Goal: Answer question/provide support: Share knowledge or assist other users

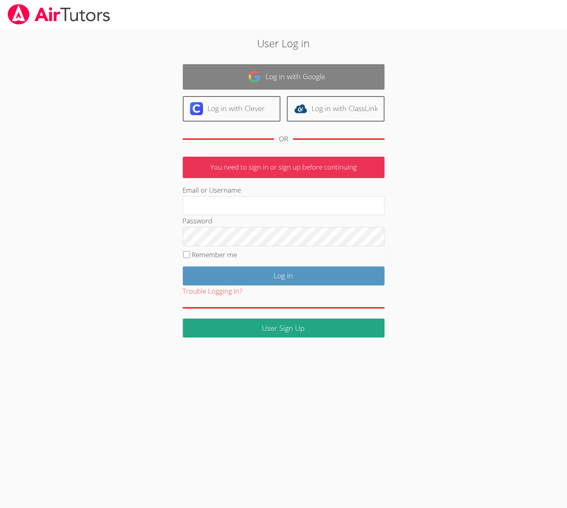
click at [245, 77] on link "Log in with Google" at bounding box center [284, 76] width 202 height 25
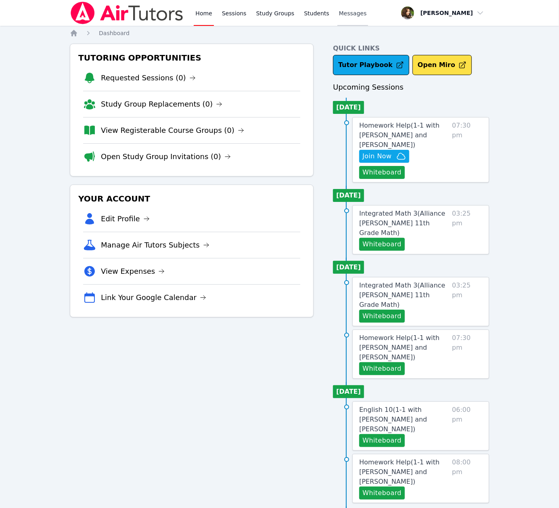
click at [347, 14] on span "Messages" at bounding box center [353, 13] width 28 height 8
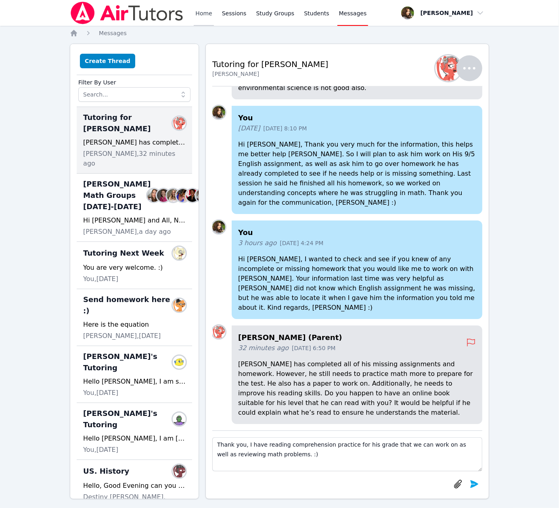
type textarea "Thank you, I have reading comprehension practice for his grade that we can work…"
click at [203, 17] on link "Home" at bounding box center [204, 13] width 20 height 26
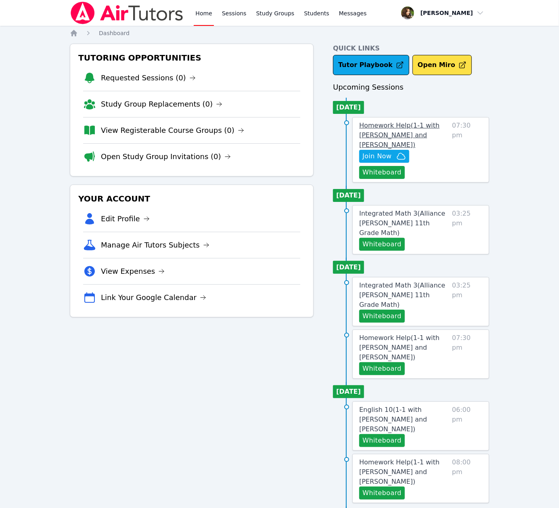
click at [387, 133] on span "Homework Help ( 1-1 with Daniel Shekhtman and Diana Carle )" at bounding box center [399, 135] width 80 height 27
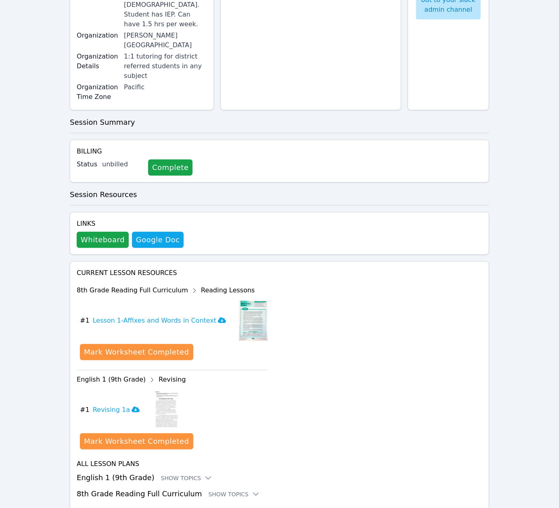
scroll to position [178, 0]
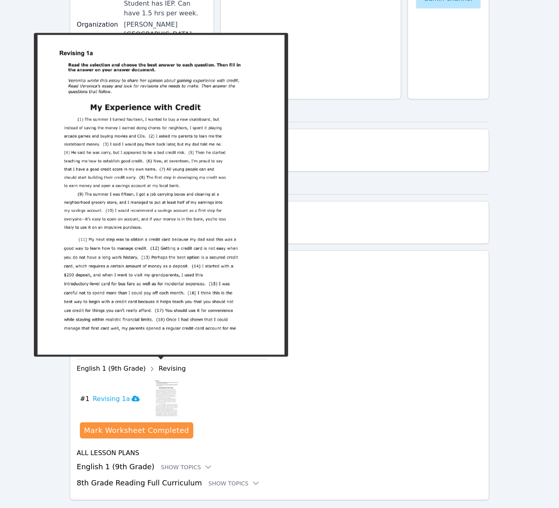
click at [161, 384] on img at bounding box center [168, 399] width 31 height 40
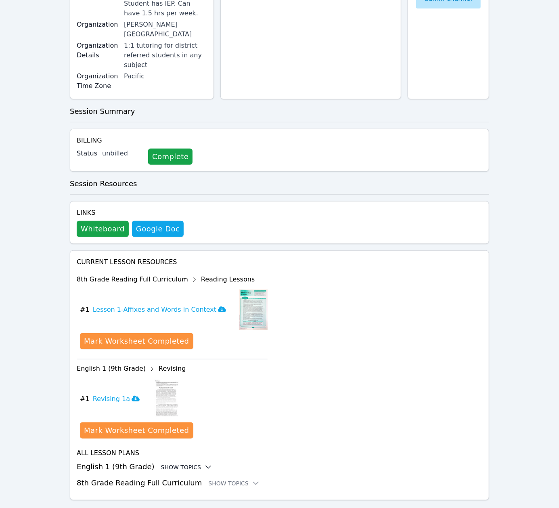
click at [161, 463] on div "Show Topics" at bounding box center [187, 467] width 52 height 8
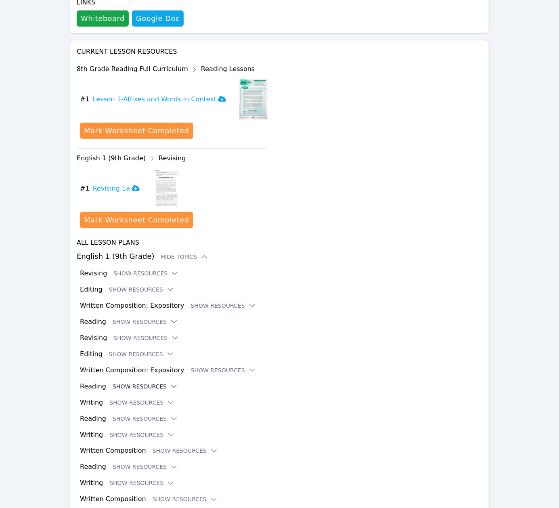
scroll to position [393, 0]
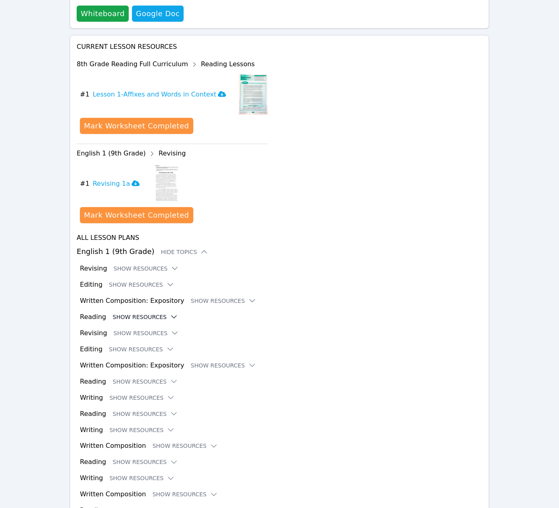
click at [113, 313] on button "Show Resources" at bounding box center [145, 317] width 65 height 8
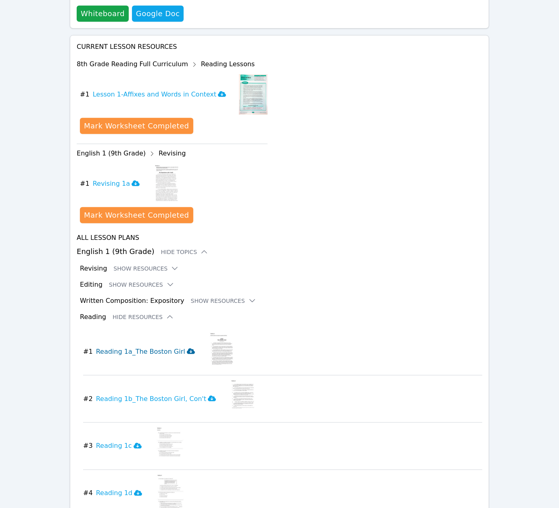
click at [187, 348] on span at bounding box center [191, 352] width 8 height 8
click at [208, 396] on icon at bounding box center [212, 399] width 8 height 6
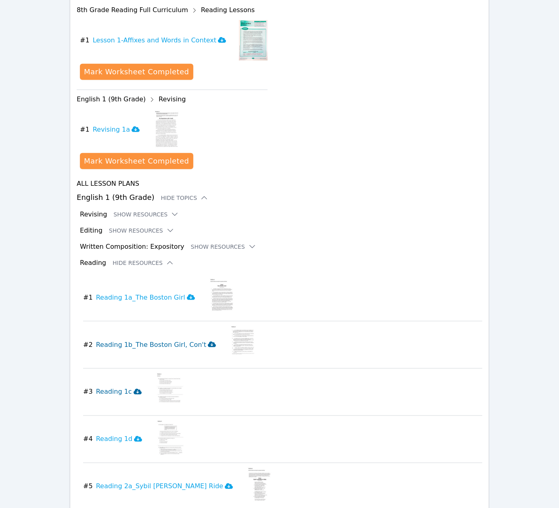
click at [134, 389] on icon at bounding box center [138, 392] width 8 height 6
click at [134, 436] on icon at bounding box center [138, 439] width 8 height 6
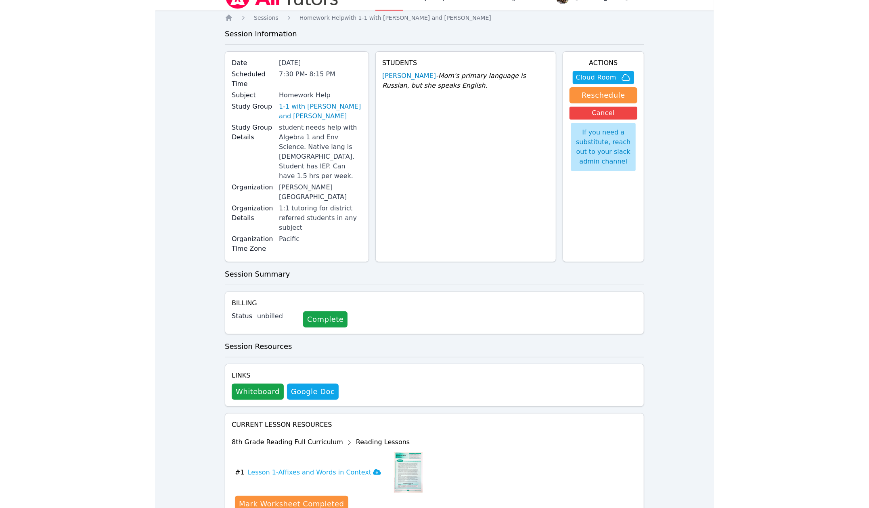
scroll to position [0, 0]
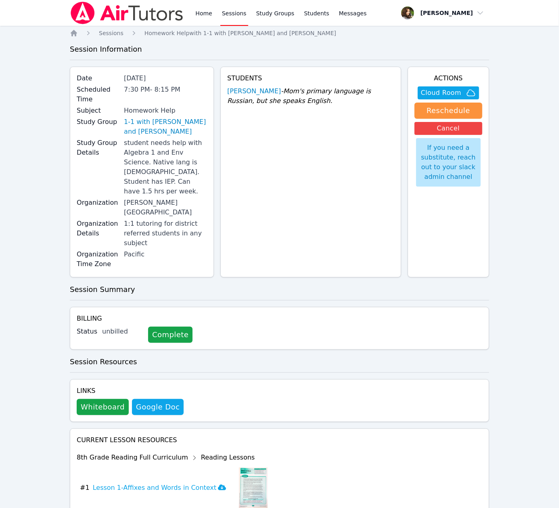
click at [107, 24] on div at bounding box center [127, 13] width 114 height 26
click at [119, 20] on img at bounding box center [127, 13] width 114 height 23
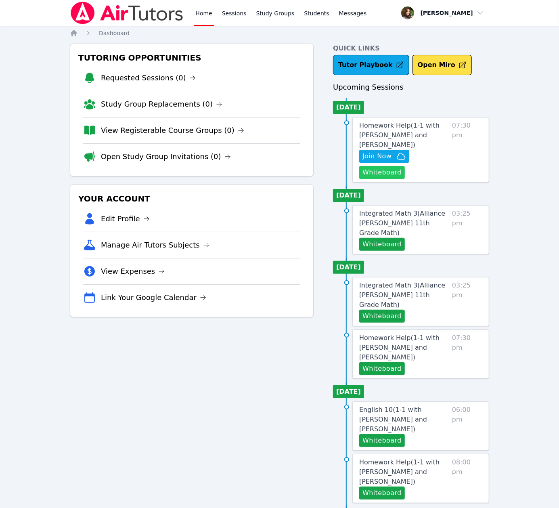
click at [393, 172] on button "Whiteboard" at bounding box center [382, 172] width 46 height 13
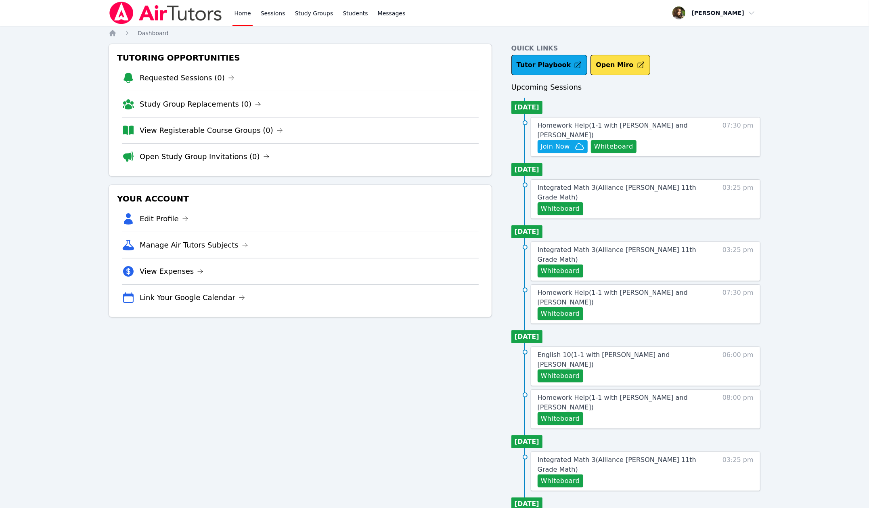
click at [554, 118] on div "Homework Help ( 1-1 with Daniel Shekhtman and Diana Carle ) Hidden Join Now Whi…" at bounding box center [646, 137] width 230 height 40
click at [560, 126] on span "Homework Help ( 1-1 with Daniel Shekhtman and Diana Carle )" at bounding box center [613, 130] width 150 height 17
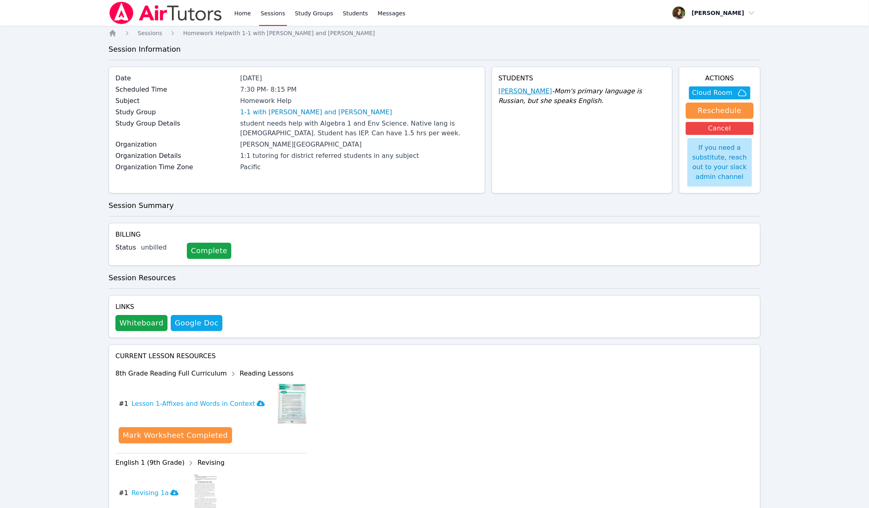
click at [523, 89] on link "[PERSON_NAME]" at bounding box center [526, 91] width 54 height 10
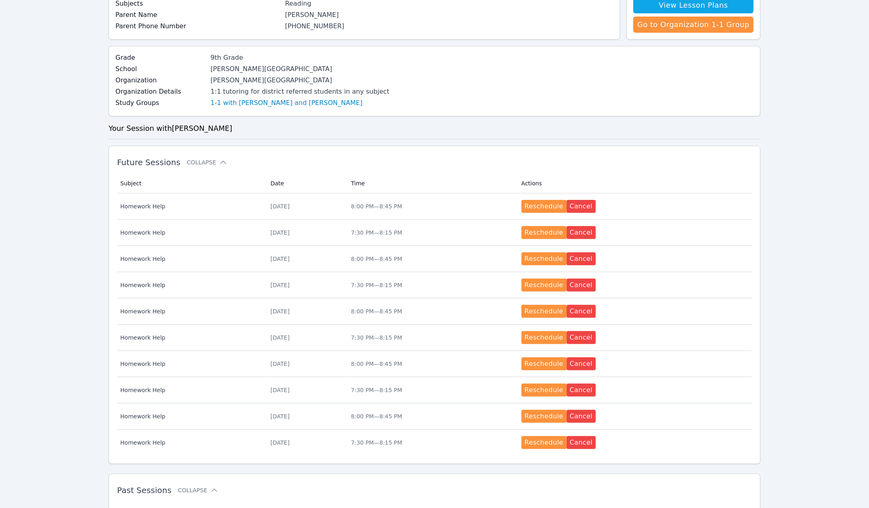
scroll to position [266, 0]
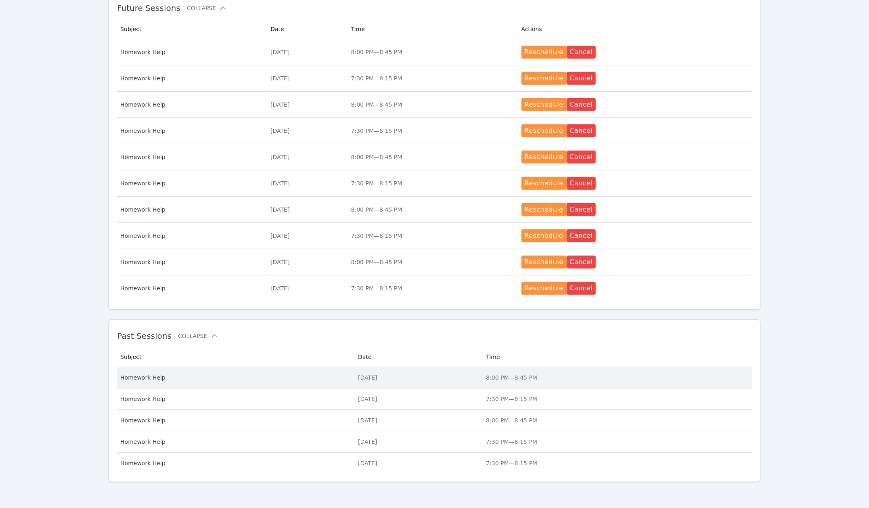
click at [446, 377] on div "Tue Sep 16" at bounding box center [417, 377] width 118 height 8
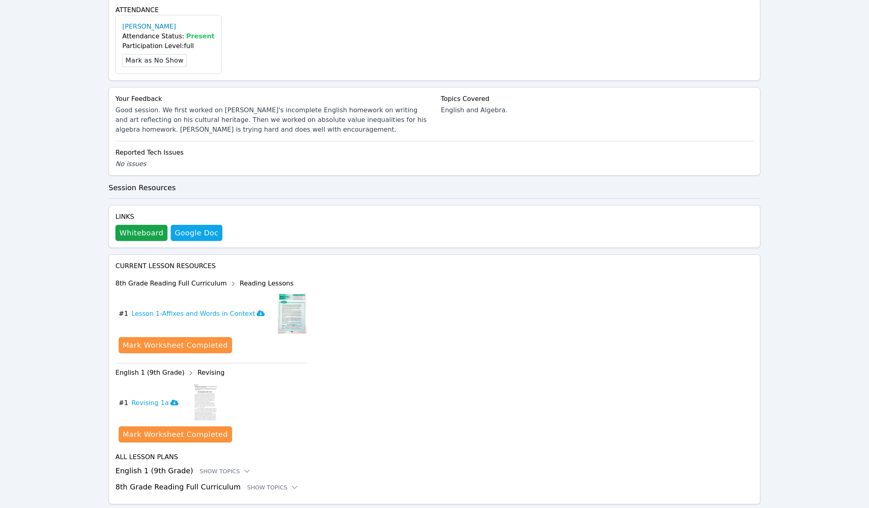
scroll to position [269, 0]
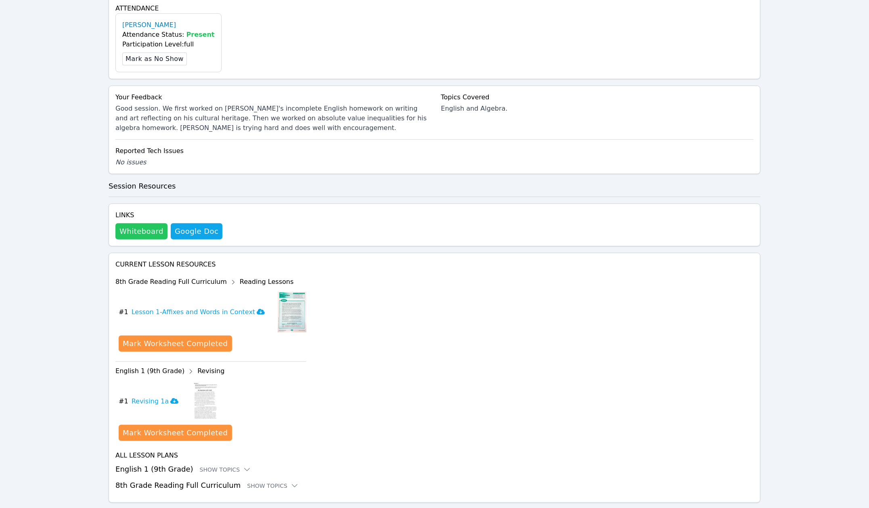
click at [138, 230] on button "Whiteboard" at bounding box center [141, 231] width 52 height 16
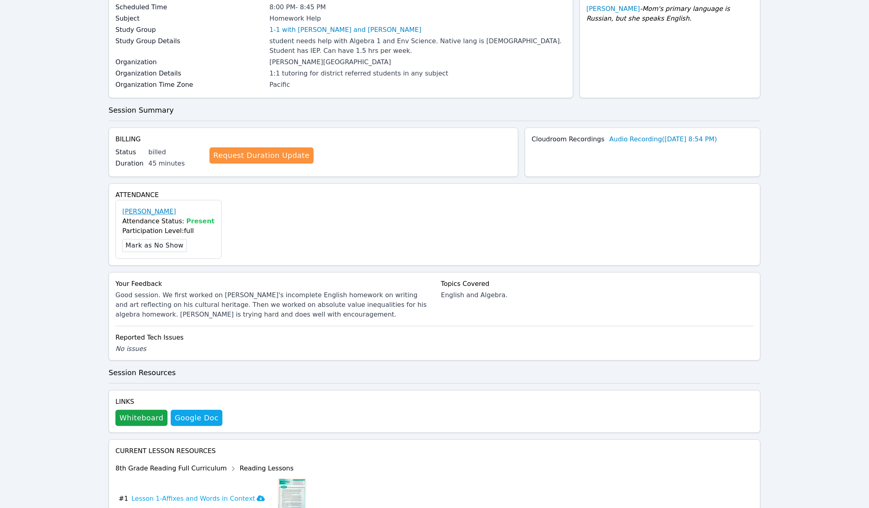
scroll to position [0, 0]
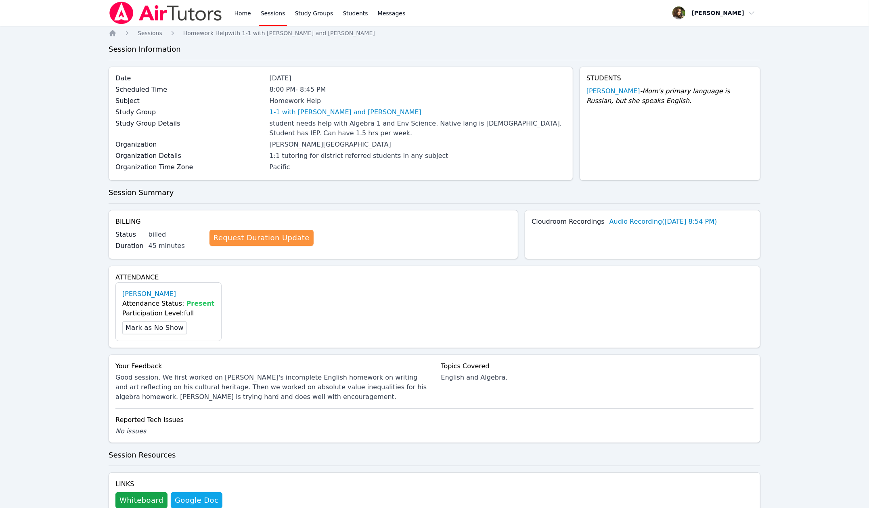
click at [196, 17] on img at bounding box center [166, 13] width 114 height 23
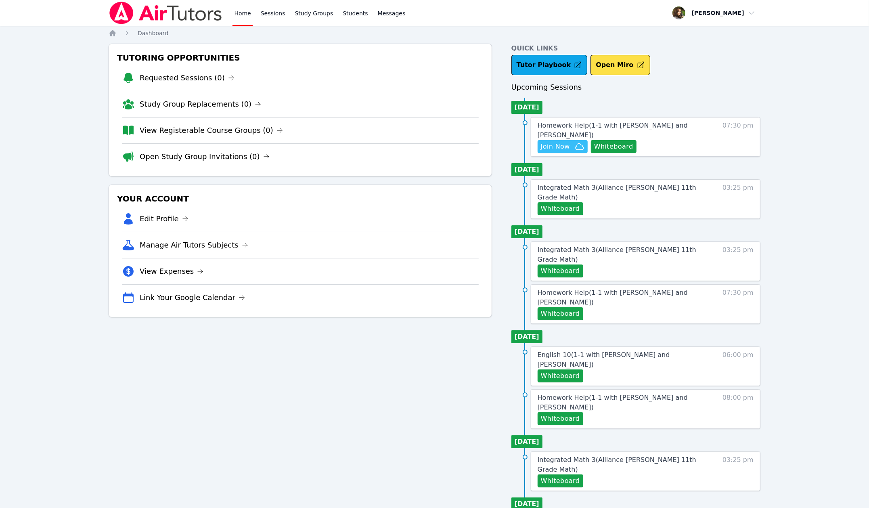
click at [567, 151] on span "Join Now" at bounding box center [555, 147] width 29 height 10
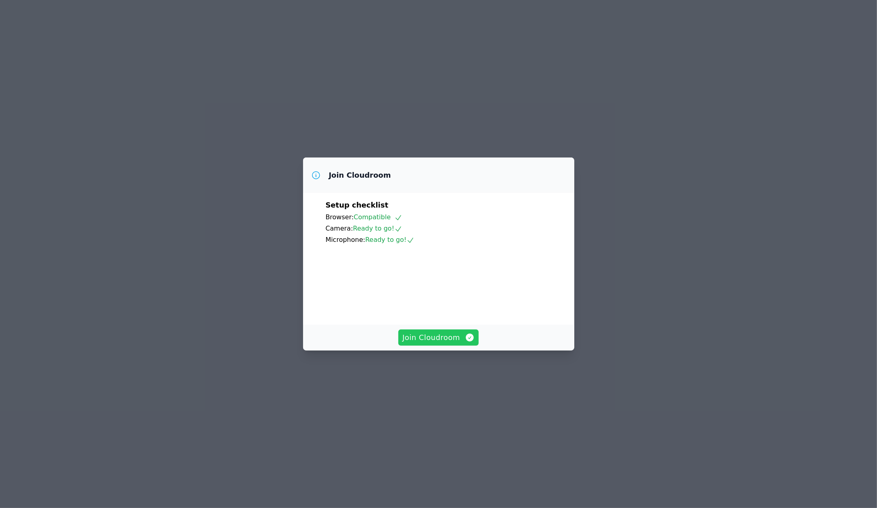
click at [456, 343] on span "Join Cloudroom" at bounding box center [438, 337] width 72 height 11
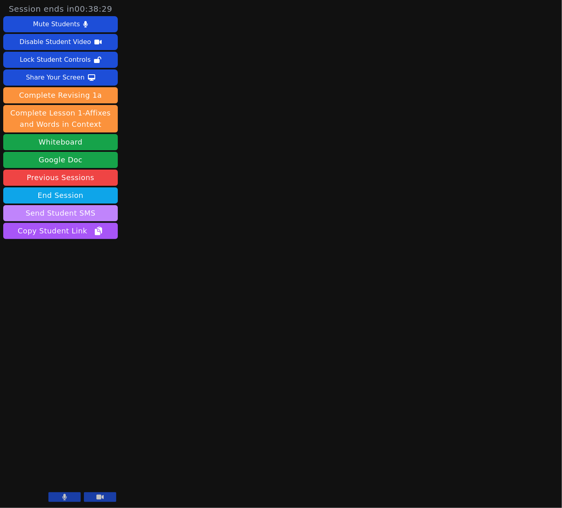
click at [65, 211] on button "Send Student SMS" at bounding box center [60, 213] width 115 height 16
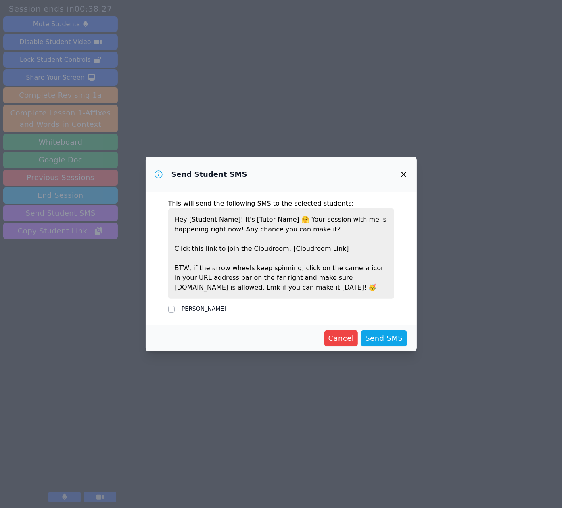
click at [218, 309] on label "Daniel Shekhtman" at bounding box center [203, 308] width 47 height 6
click at [175, 309] on input "Daniel Shekhtman" at bounding box center [171, 309] width 6 height 6
checkbox input "true"
click at [395, 341] on span "Send SMS" at bounding box center [384, 338] width 38 height 11
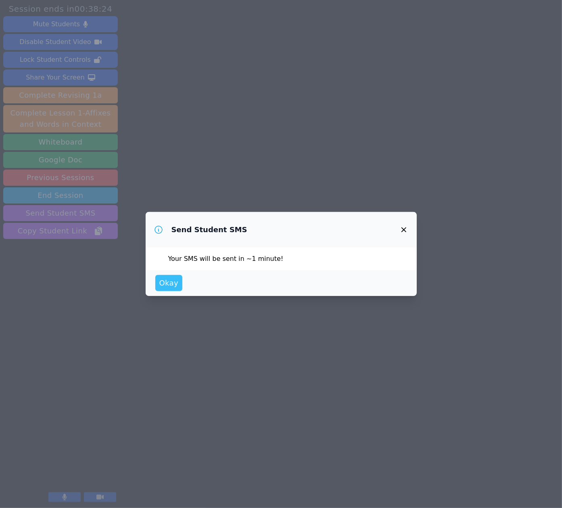
click at [165, 287] on span "Okay" at bounding box center [168, 282] width 19 height 11
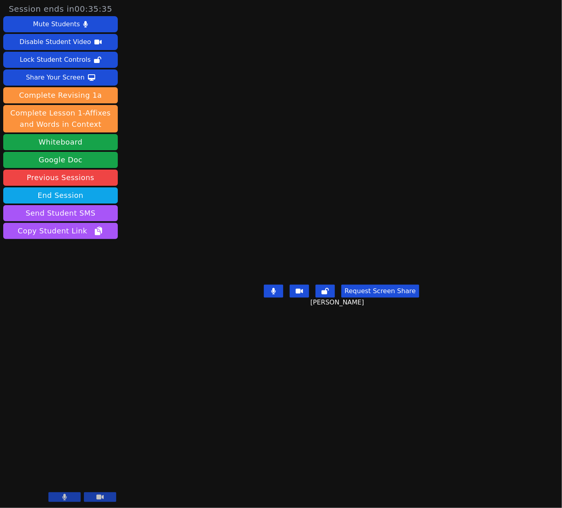
click at [327, 379] on main "Daniel Shekhtman Request Screen Share Daniel Shekhtman" at bounding box center [341, 254] width 251 height 508
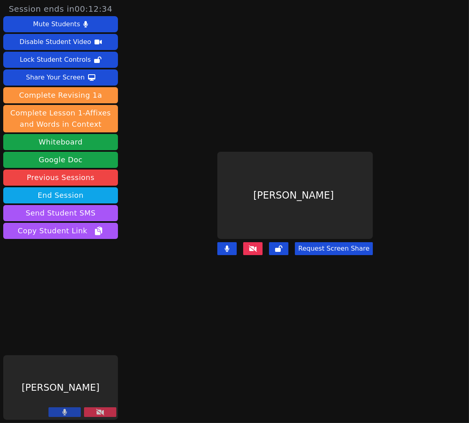
click at [104, 413] on button at bounding box center [100, 412] width 32 height 10
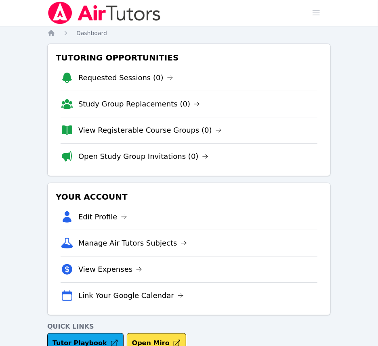
click at [85, 15] on img at bounding box center [104, 13] width 114 height 23
click at [323, 16] on span "button" at bounding box center [316, 13] width 18 height 18
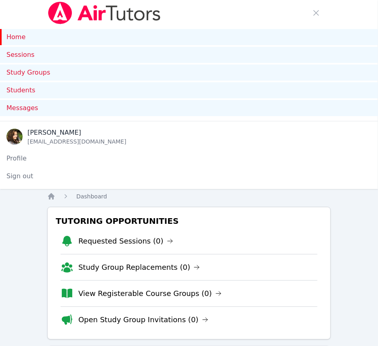
click at [71, 6] on img at bounding box center [104, 13] width 114 height 23
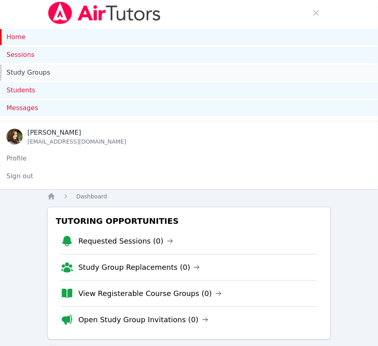
click at [32, 74] on link "Study Groups" at bounding box center [189, 73] width 378 height 16
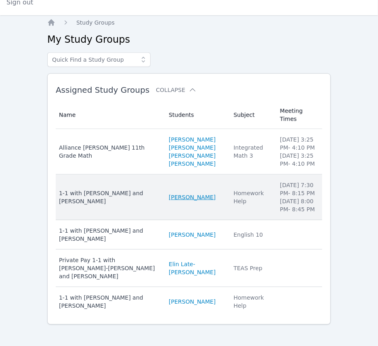
scroll to position [178, 0]
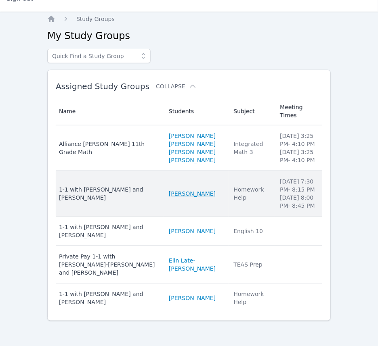
click at [174, 198] on link "Daniel Shekhtman" at bounding box center [192, 194] width 47 height 8
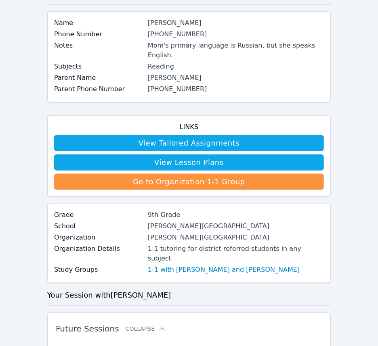
scroll to position [220, 0]
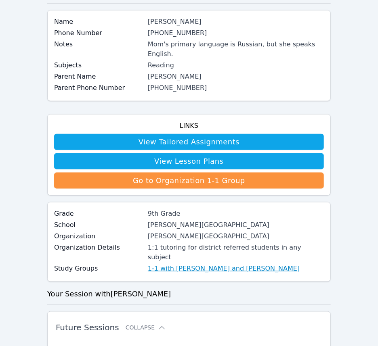
click at [216, 264] on link "1-1 with [PERSON_NAME] and [PERSON_NAME]" at bounding box center [224, 269] width 152 height 10
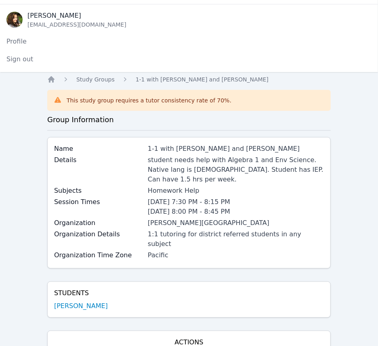
scroll to position [114, 0]
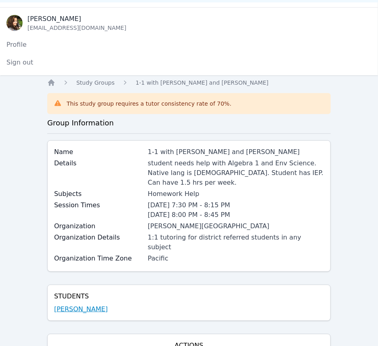
click at [88, 305] on link "Daniel Shekhtman" at bounding box center [81, 310] width 54 height 10
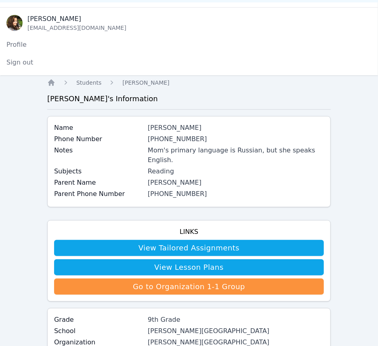
scroll to position [334, 0]
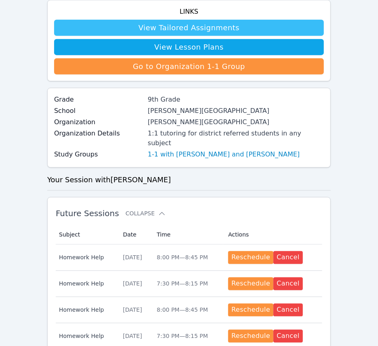
click at [202, 20] on link "View Tailored Assignments" at bounding box center [189, 28] width 270 height 16
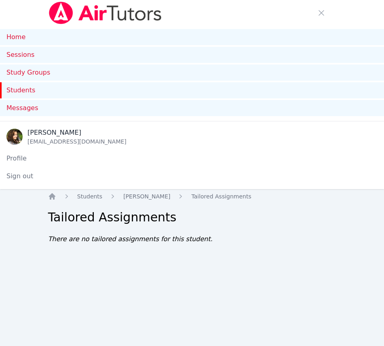
click at [186, 323] on div "Home Sessions Study Groups Students Messages Open user menu Diana Carle Open ma…" at bounding box center [192, 173] width 384 height 346
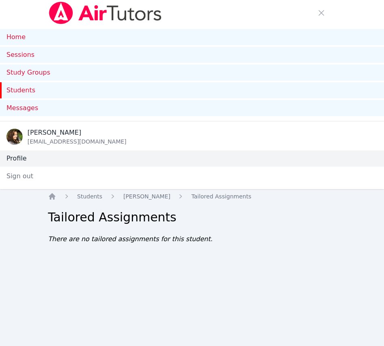
click at [19, 159] on link "Profile" at bounding box center [192, 159] width 384 height 16
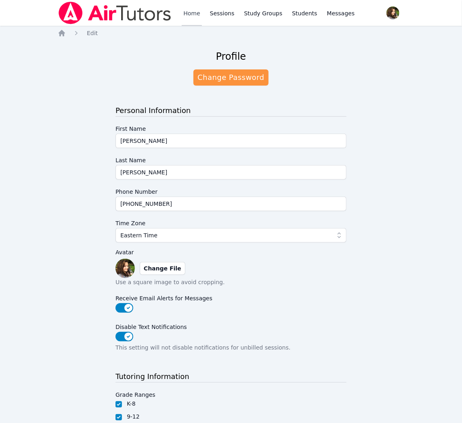
click at [188, 11] on link "Home" at bounding box center [192, 13] width 20 height 26
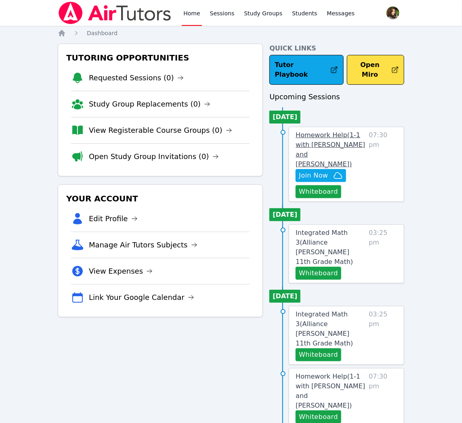
click at [310, 134] on span "Homework Help ( 1-1 with Daniel Shekhtman and Diana Carle )" at bounding box center [330, 149] width 69 height 37
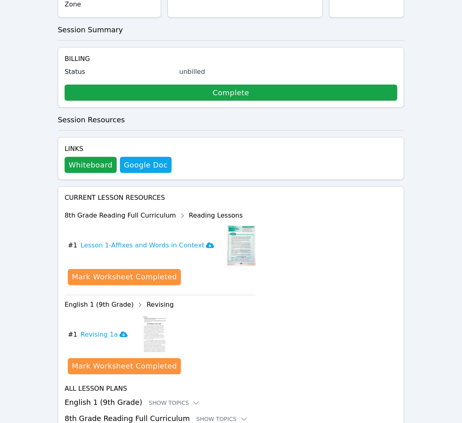
scroll to position [328, 0]
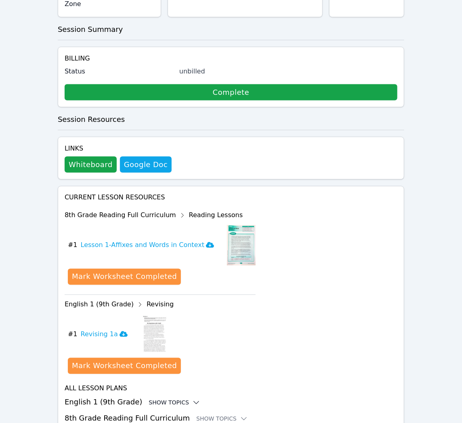
click at [158, 346] on div "Show Topics" at bounding box center [175, 403] width 52 height 8
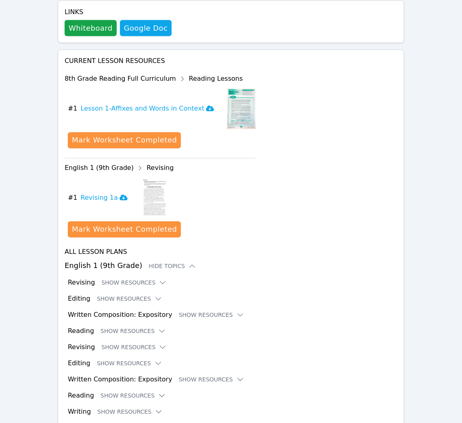
scroll to position [507, 0]
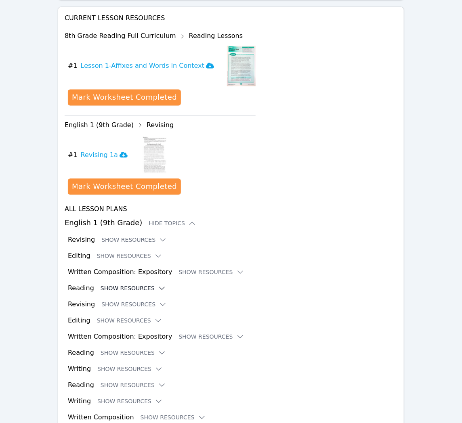
click at [115, 285] on button "Show Resources" at bounding box center [133, 289] width 65 height 8
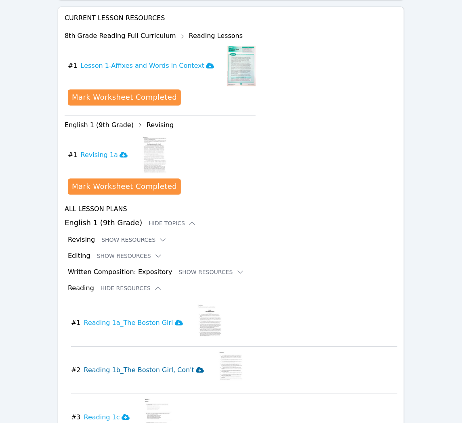
click at [196, 346] on icon at bounding box center [200, 370] width 8 height 6
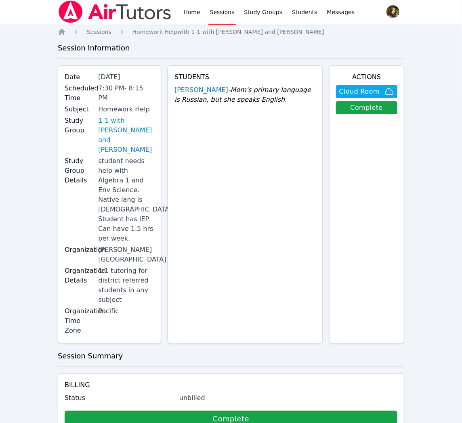
scroll to position [0, 0]
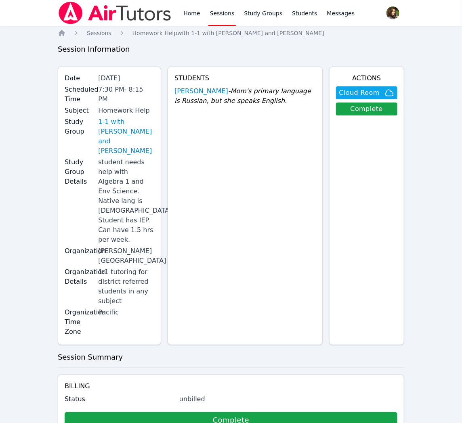
click at [122, 18] on img at bounding box center [115, 13] width 114 height 23
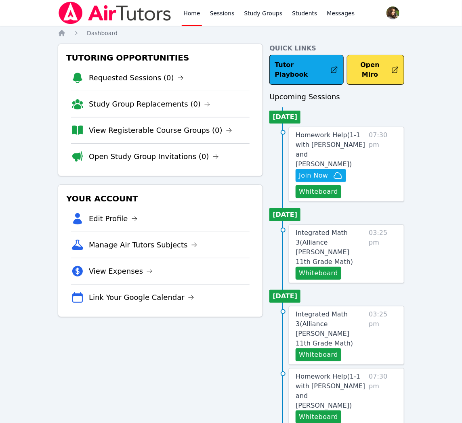
click at [106, 8] on img at bounding box center [115, 13] width 114 height 23
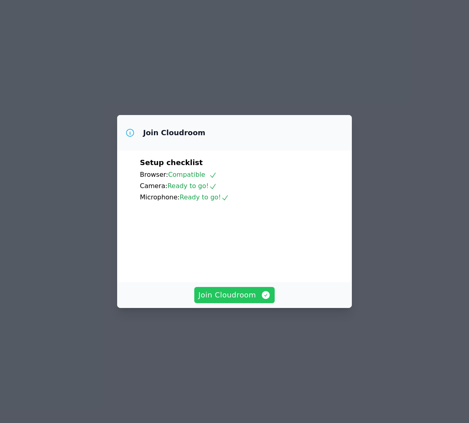
click at [225, 301] on span "Join Cloudroom" at bounding box center [234, 294] width 72 height 11
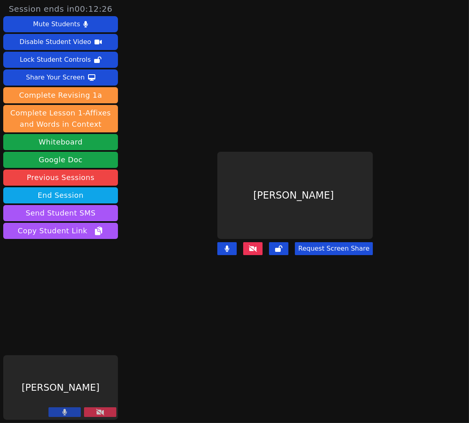
click at [104, 411] on button at bounding box center [100, 412] width 32 height 10
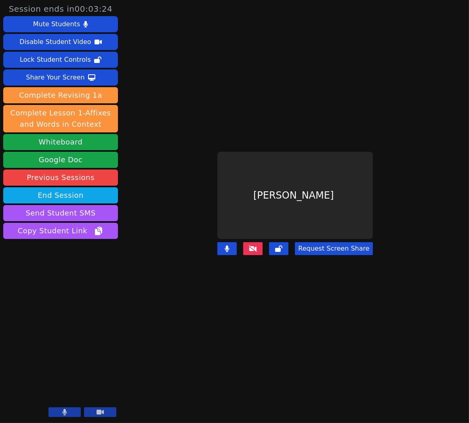
click at [247, 242] on button at bounding box center [252, 248] width 19 height 13
click at [257, 245] on icon at bounding box center [253, 248] width 8 height 6
click at [250, 245] on icon at bounding box center [253, 248] width 8 height 6
click at [53, 75] on div "Share Your Screen" at bounding box center [55, 77] width 59 height 13
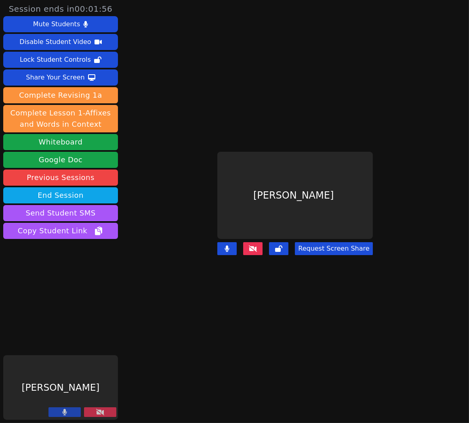
click at [104, 414] on icon at bounding box center [100, 412] width 8 height 6
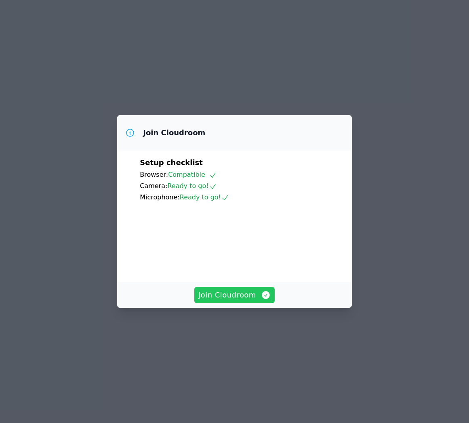
click at [235, 301] on span "Join Cloudroom" at bounding box center [234, 294] width 72 height 11
click at [242, 301] on span "Join Cloudroom" at bounding box center [234, 294] width 72 height 11
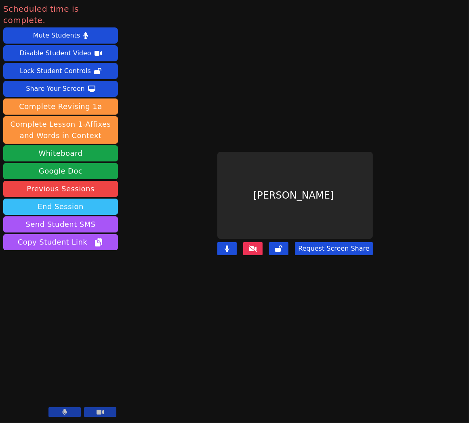
click at [103, 199] on button "End Session" at bounding box center [60, 207] width 115 height 16
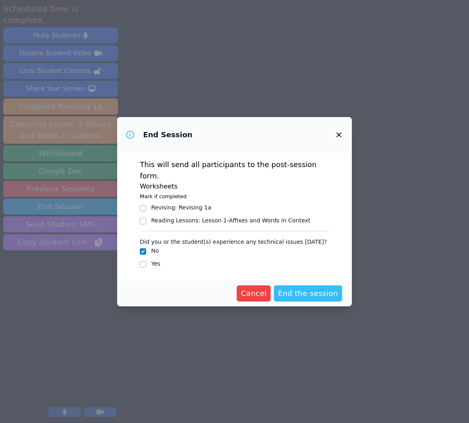
click at [295, 291] on span "End the session" at bounding box center [308, 293] width 60 height 11
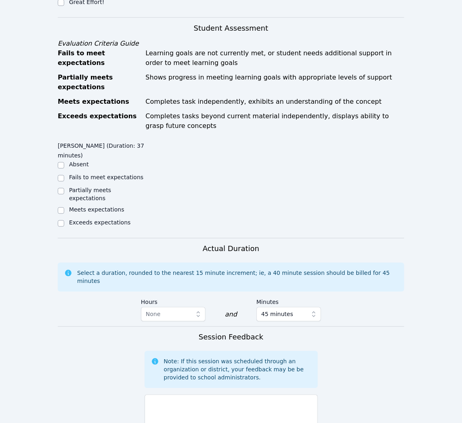
scroll to position [404, 0]
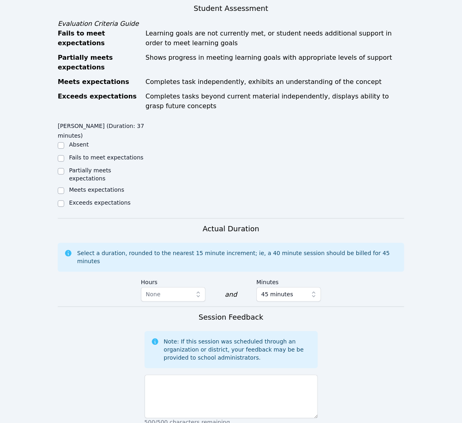
click at [82, 187] on label "Meets expectations" at bounding box center [96, 190] width 55 height 6
click at [64, 188] on input "Meets expectations" at bounding box center [61, 191] width 6 height 6
checkbox input "true"
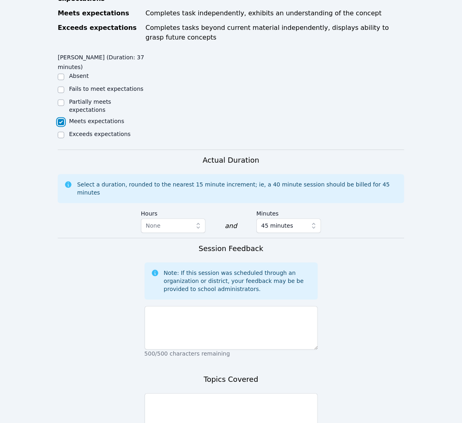
scroll to position [507, 0]
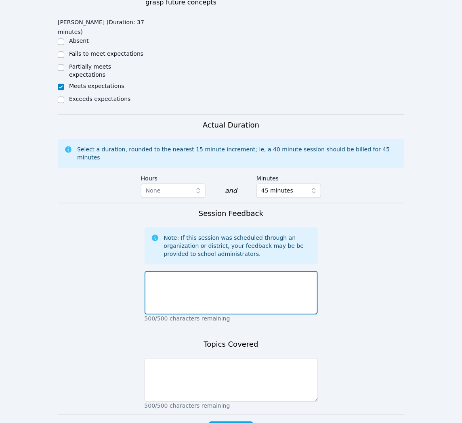
click at [206, 271] on textarea at bounding box center [231, 293] width 173 height 44
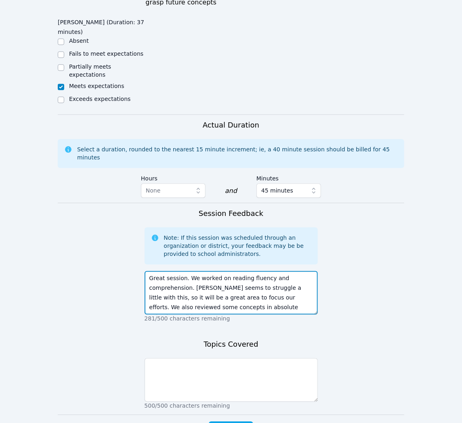
type textarea "Great session. We worked on reading fluency and comprehension. Daniel seems to …"
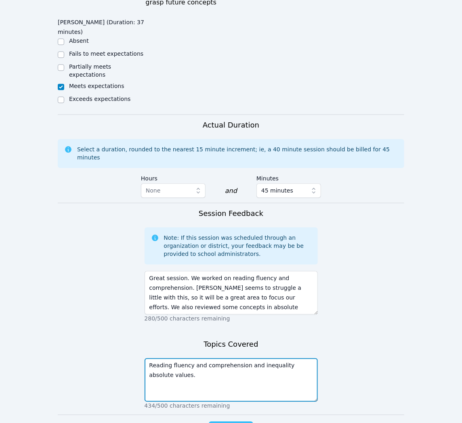
type textarea "Reading fluency and comprehension and inequality absolute values."
click at [218, 423] on span "Complete" at bounding box center [231, 429] width 36 height 11
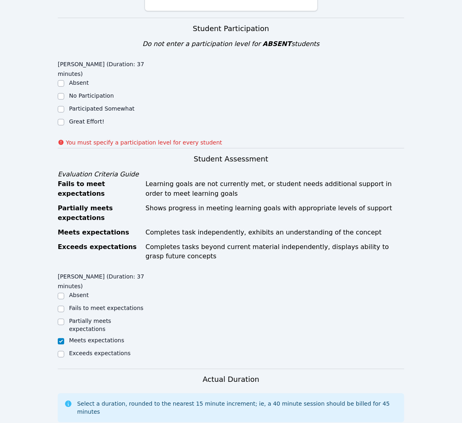
scroll to position [205, 0]
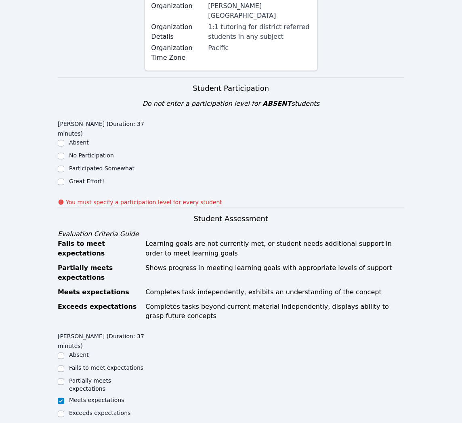
click at [80, 178] on label "Great Effort!" at bounding box center [86, 181] width 35 height 6
click at [64, 179] on input "Great Effort!" at bounding box center [61, 182] width 6 height 6
click at [80, 178] on label "Great Effort!" at bounding box center [86, 181] width 35 height 6
click at [64, 179] on input "Great Effort!" at bounding box center [61, 182] width 6 height 6
checkbox input "true"
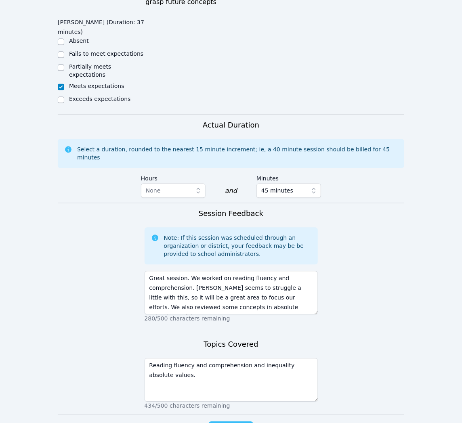
click at [243, 423] on span "Complete" at bounding box center [231, 429] width 36 height 11
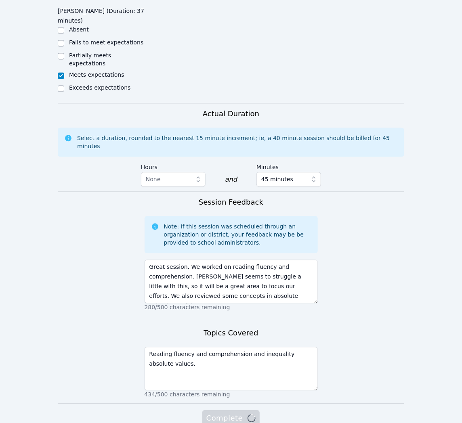
scroll to position [507, 0]
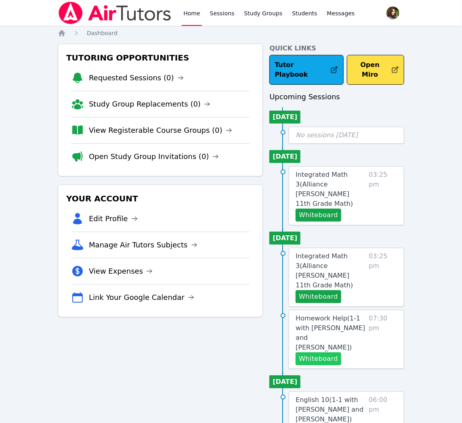
click at [330, 352] on button "Whiteboard" at bounding box center [319, 358] width 46 height 13
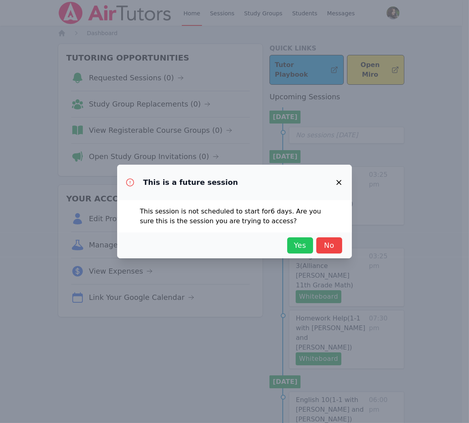
click at [304, 247] on span "Yes" at bounding box center [300, 245] width 18 height 11
